Goal: Information Seeking & Learning: Learn about a topic

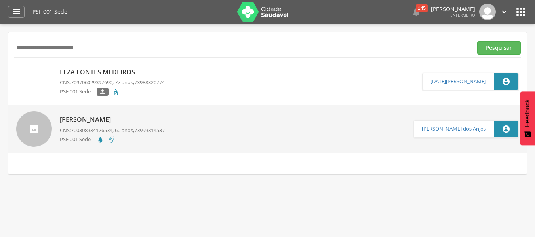
type input "**********"
click at [477, 41] on button "Pesquisar" at bounding box center [499, 47] width 44 height 13
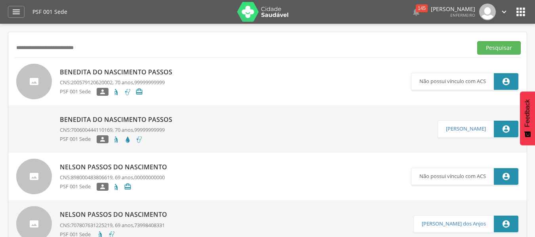
click at [121, 124] on div "Benedita do Nascimento Passos CNS: 700600444110169 , 70 anos, 99999999999 PSF 0…" at bounding box center [118, 129] width 116 height 33
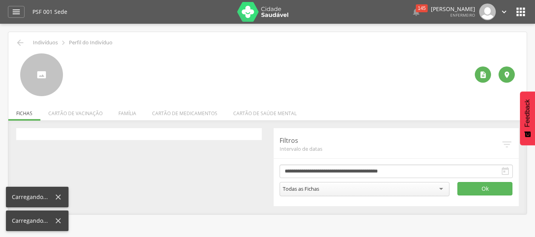
type input "**********"
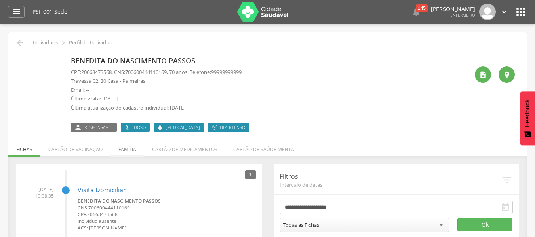
click at [122, 149] on li "Família" at bounding box center [128, 147] width 34 height 19
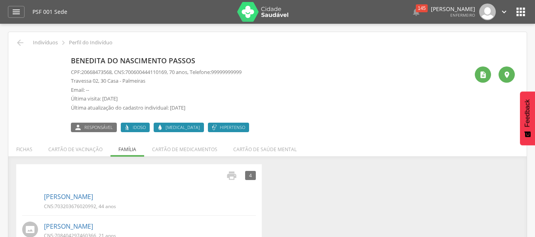
scroll to position [82, 0]
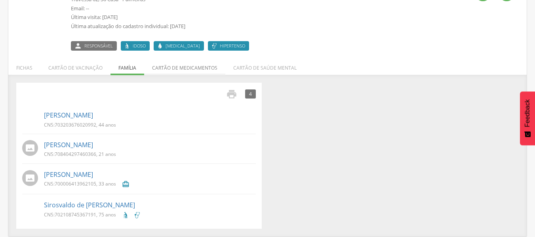
click at [198, 70] on li "Cartão de medicamentos" at bounding box center [184, 66] width 81 height 19
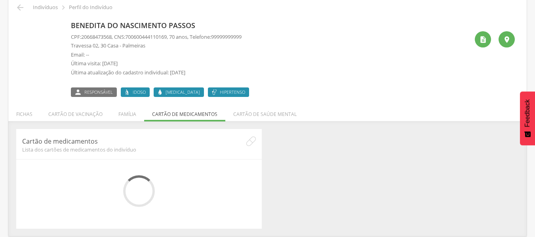
scroll to position [24, 0]
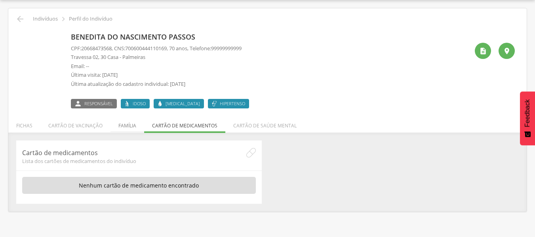
click at [128, 128] on li "Família" at bounding box center [128, 123] width 34 height 19
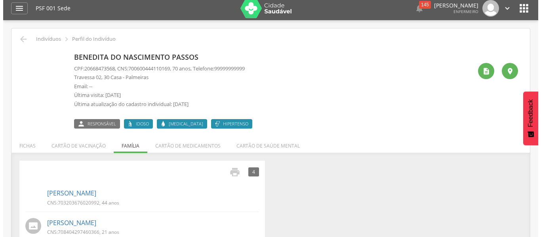
scroll to position [2, 0]
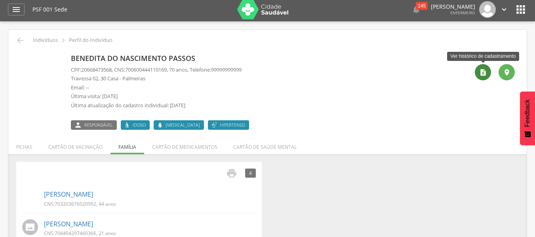
click at [486, 68] on div "" at bounding box center [483, 72] width 16 height 16
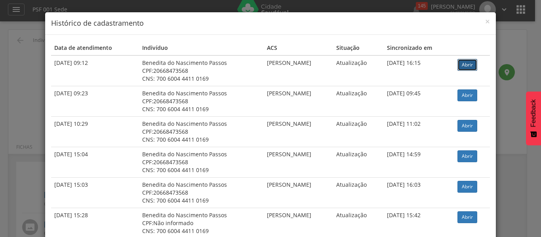
click at [460, 65] on link "Abrir" at bounding box center [467, 65] width 20 height 12
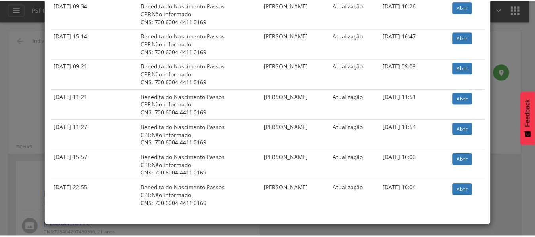
scroll to position [0, 0]
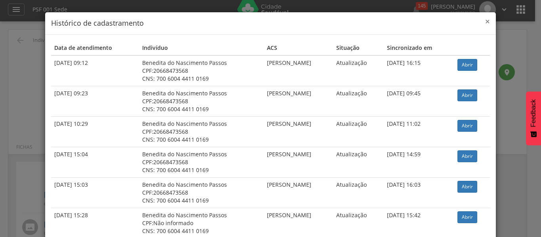
click at [486, 19] on span "×" at bounding box center [487, 21] width 5 height 11
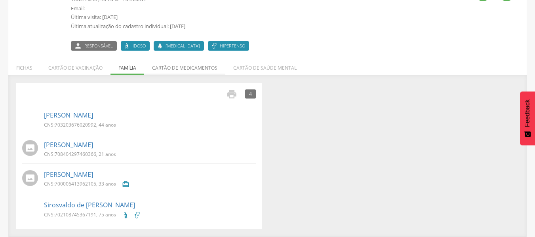
click at [184, 66] on li "Cartão de medicamentos" at bounding box center [184, 66] width 81 height 19
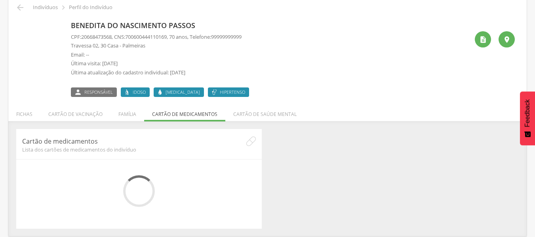
scroll to position [24, 0]
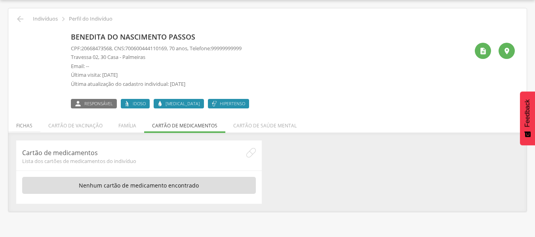
click at [30, 122] on li "Fichas" at bounding box center [24, 123] width 32 height 19
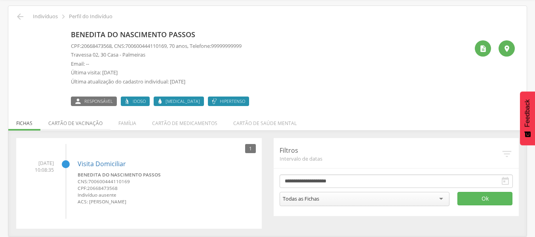
click at [62, 122] on li "Cartão de vacinação" at bounding box center [75, 121] width 70 height 19
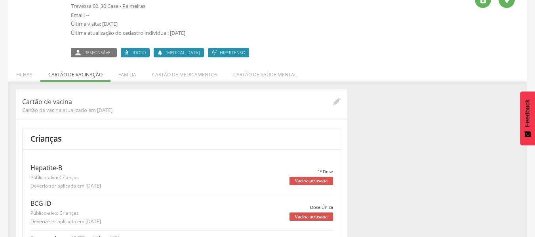
scroll to position [42, 0]
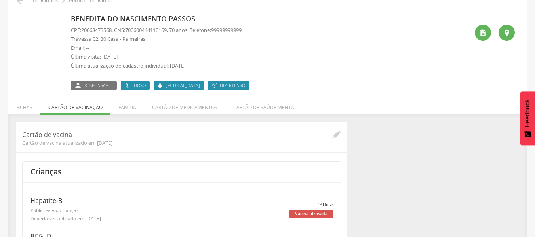
click at [124, 104] on li "Família" at bounding box center [128, 105] width 34 height 19
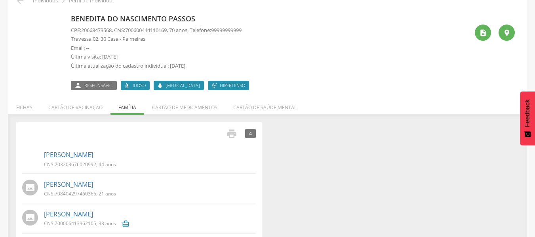
scroll to position [82, 0]
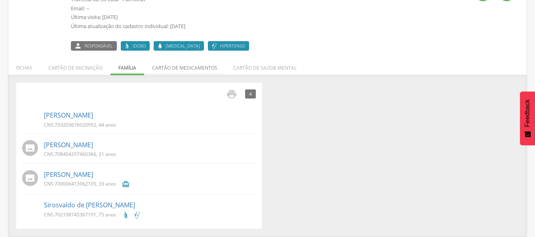
click at [153, 72] on li "Cartão de medicamentos" at bounding box center [184, 66] width 81 height 19
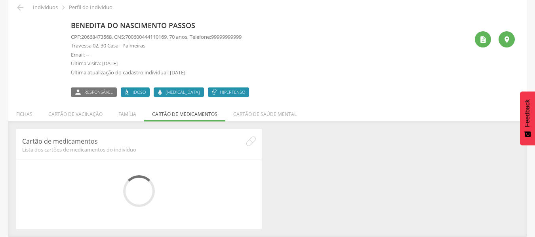
scroll to position [24, 0]
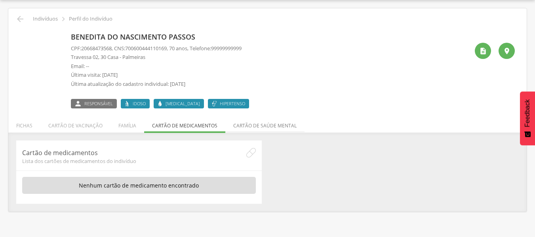
click at [239, 124] on li "Cartão de saúde mental" at bounding box center [264, 123] width 79 height 19
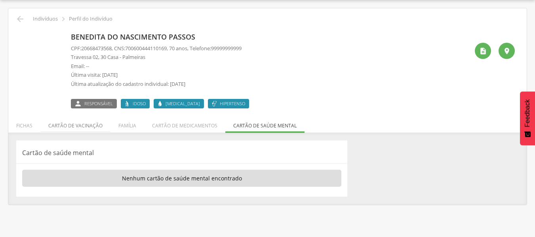
click at [55, 126] on li "Cartão de vacinação" at bounding box center [75, 123] width 70 height 19
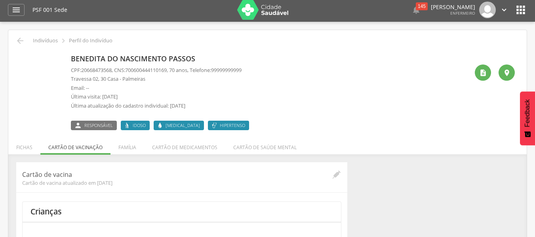
scroll to position [0, 0]
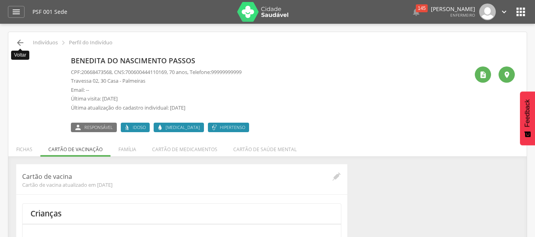
click at [17, 42] on icon "" at bounding box center [20, 43] width 10 height 10
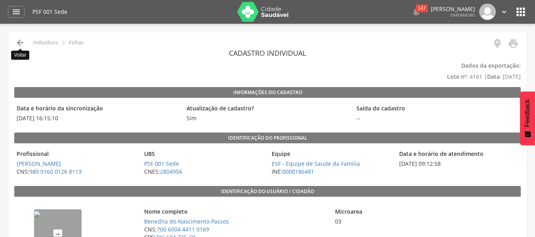
click at [23, 39] on icon "" at bounding box center [20, 43] width 10 height 10
click at [16, 45] on icon "" at bounding box center [20, 43] width 10 height 10
click at [19, 41] on icon "" at bounding box center [20, 43] width 10 height 10
